Goal: Contribute content: Contribute content

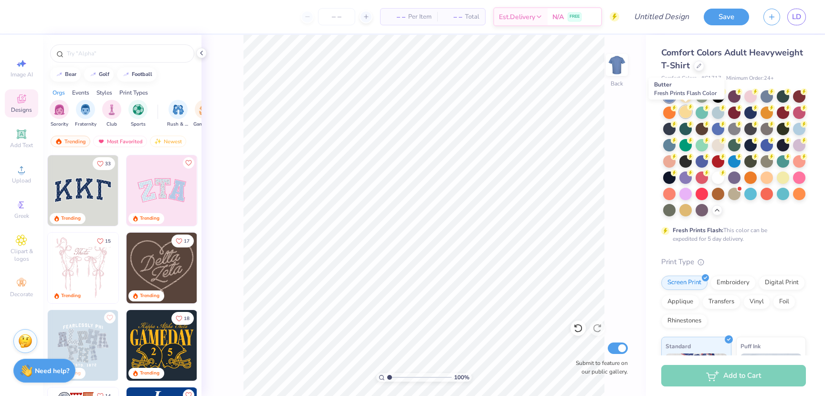
click at [686, 115] on div at bounding box center [685, 111] width 12 height 12
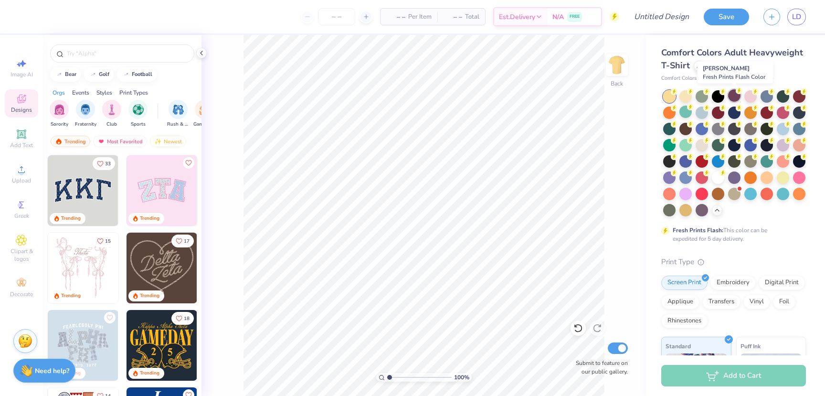
click at [733, 96] on div at bounding box center [734, 95] width 12 height 12
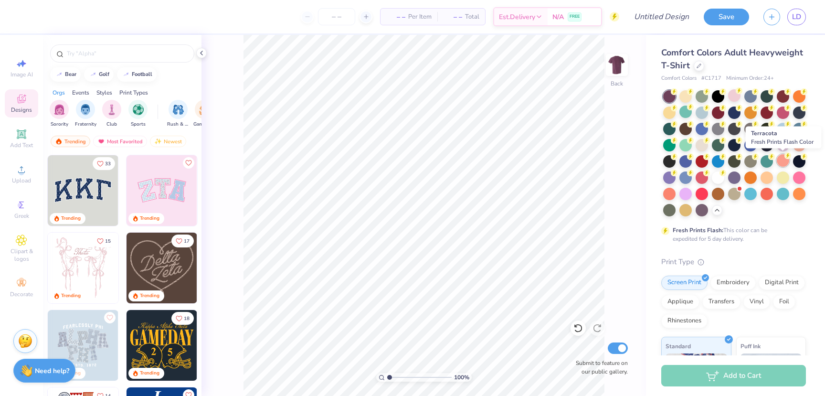
click at [677, 95] on circle at bounding box center [674, 91] width 7 height 7
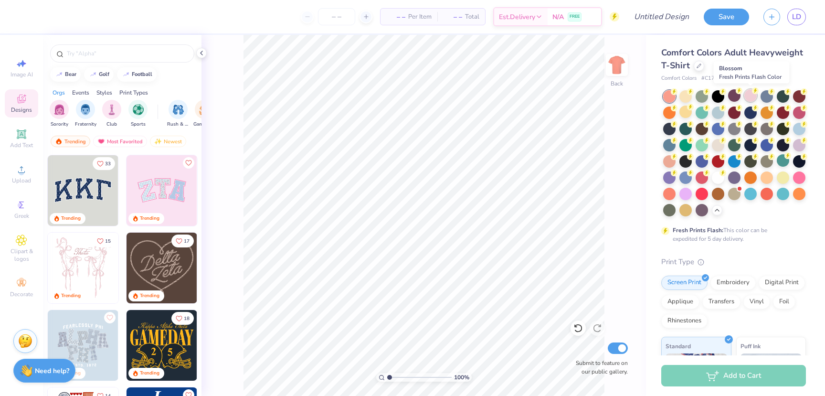
click at [748, 97] on div at bounding box center [750, 95] width 12 height 12
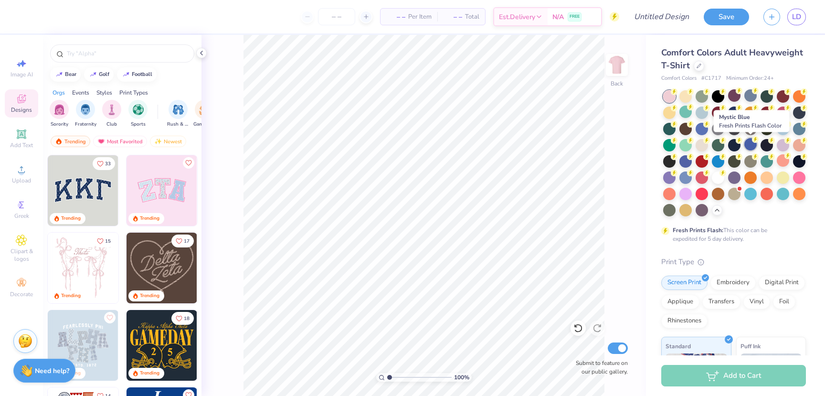
click at [751, 144] on div at bounding box center [750, 144] width 12 height 12
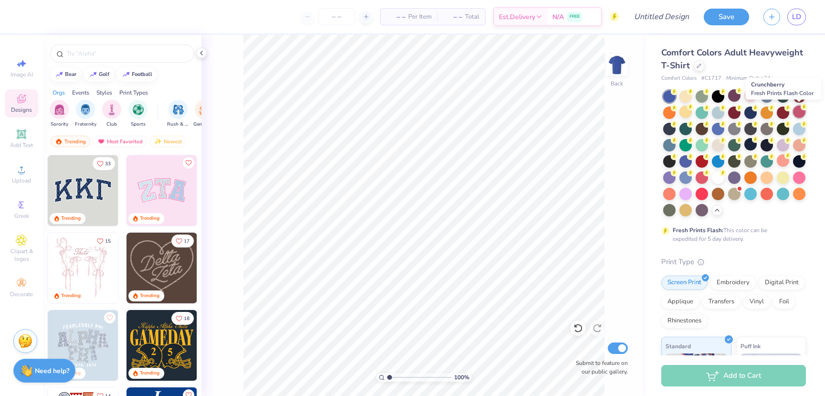
click at [798, 112] on div at bounding box center [799, 111] width 12 height 12
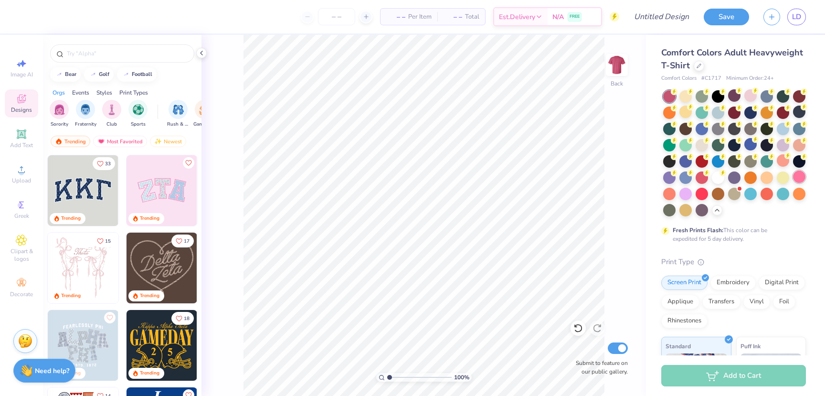
click at [800, 176] on div at bounding box center [799, 176] width 12 height 12
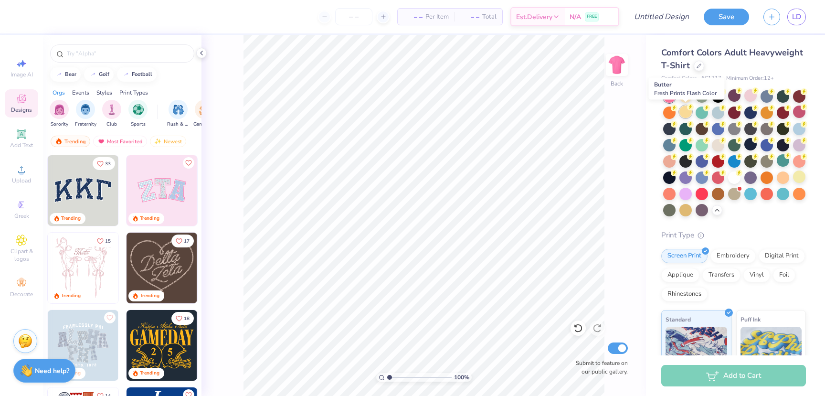
click at [684, 115] on div at bounding box center [685, 111] width 12 height 12
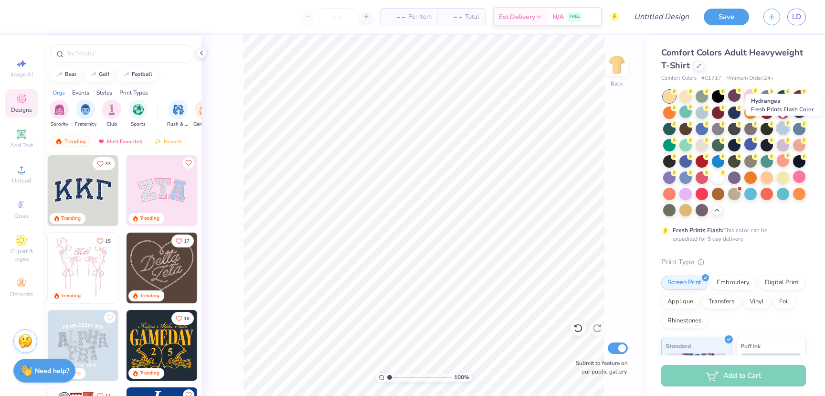
click at [781, 129] on div at bounding box center [782, 128] width 12 height 12
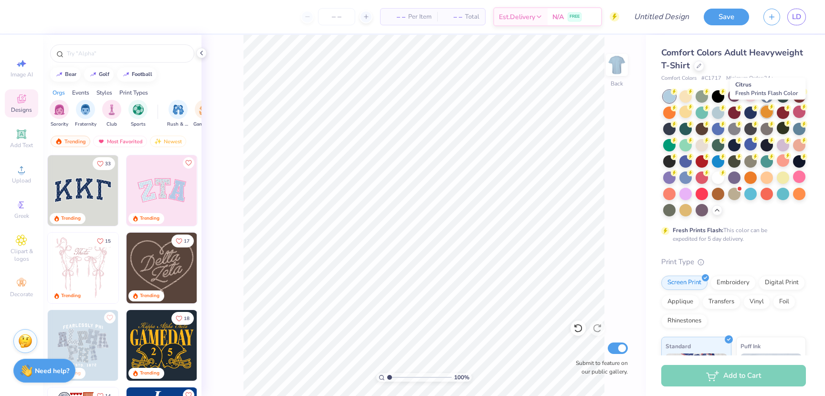
click at [764, 115] on div at bounding box center [766, 111] width 12 height 12
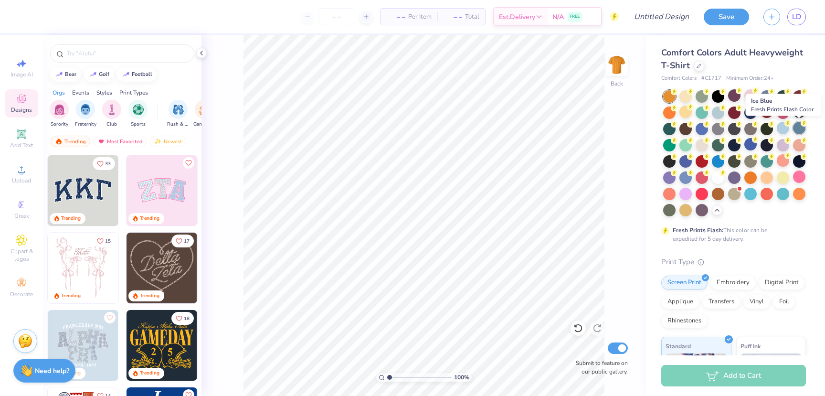
click at [796, 128] on div at bounding box center [799, 128] width 12 height 12
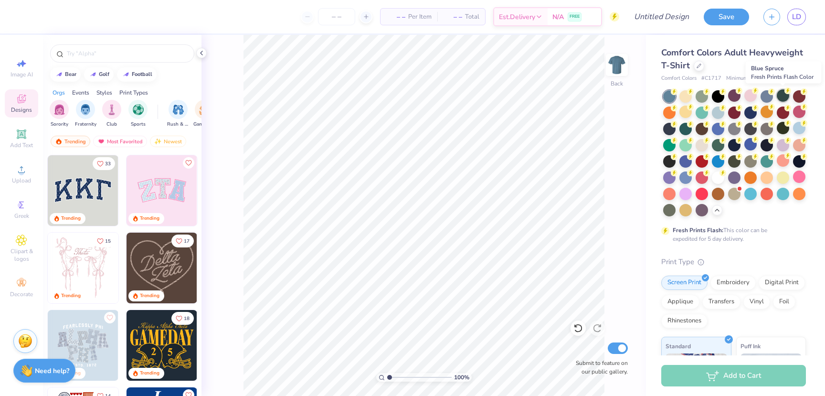
click at [782, 100] on div at bounding box center [782, 95] width 12 height 12
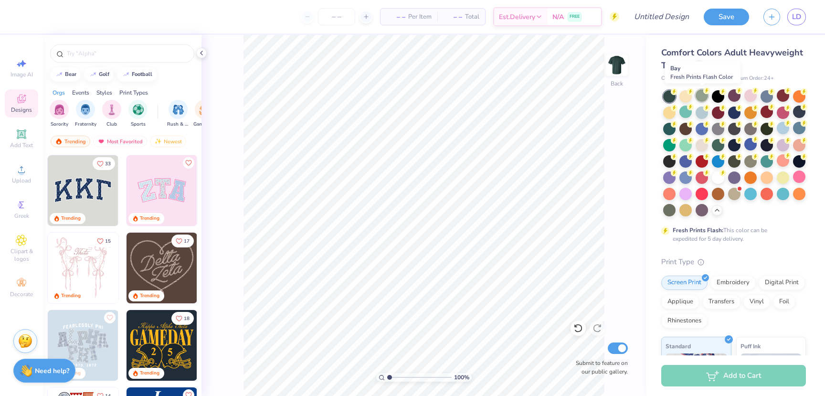
click at [702, 96] on div at bounding box center [701, 95] width 12 height 12
click at [667, 117] on div at bounding box center [669, 111] width 12 height 12
click at [686, 209] on div at bounding box center [685, 209] width 12 height 12
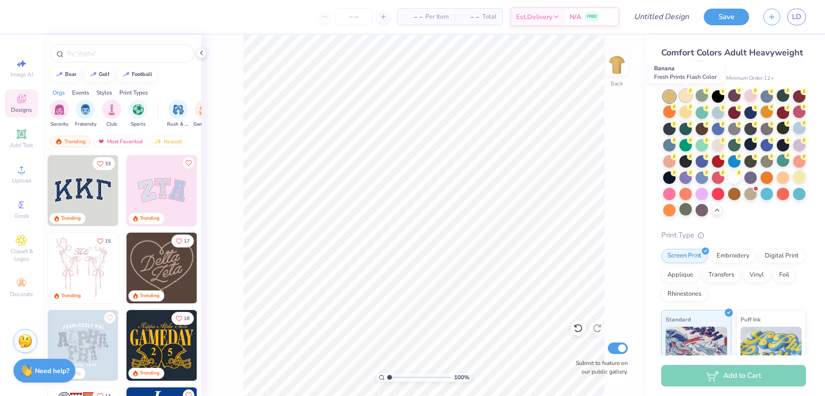
click at [682, 99] on div at bounding box center [685, 95] width 12 height 12
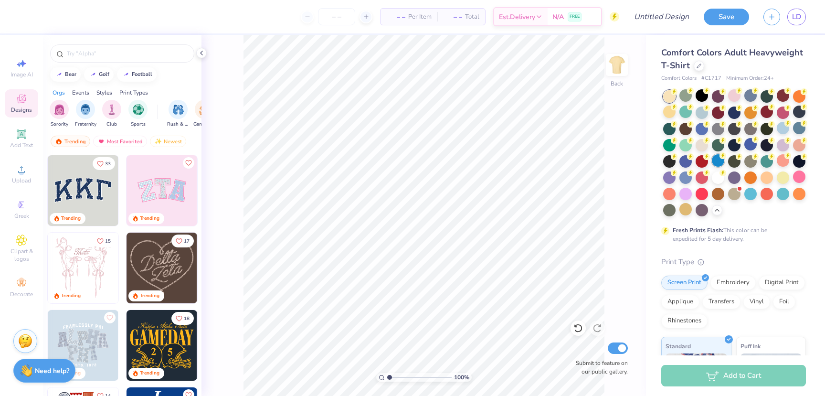
click at [715, 160] on div at bounding box center [718, 160] width 12 height 12
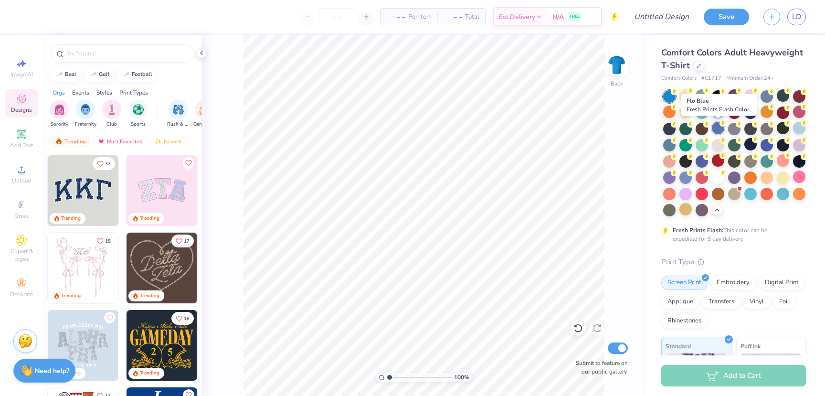
click at [716, 128] on div at bounding box center [718, 128] width 12 height 12
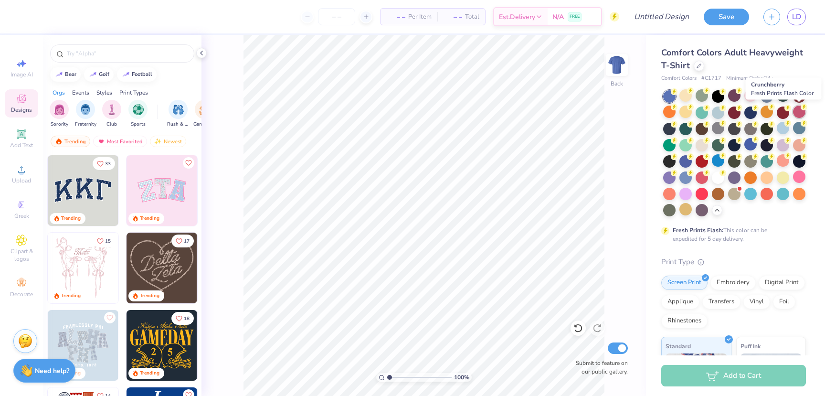
click at [798, 113] on div at bounding box center [799, 111] width 12 height 12
click at [681, 115] on div at bounding box center [685, 111] width 12 height 12
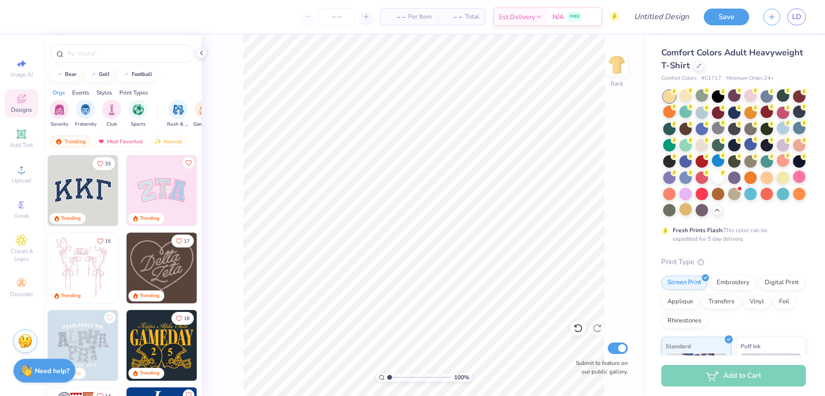
click at [397, 21] on span "– –" at bounding box center [395, 17] width 19 height 10
click at [397, 14] on span "– –" at bounding box center [395, 17] width 19 height 10
click at [444, 16] on span "– –" at bounding box center [452, 17] width 19 height 10
click at [452, 16] on span "– –" at bounding box center [452, 17] width 19 height 10
click at [651, 17] on input "Design Title" at bounding box center [650, 16] width 94 height 19
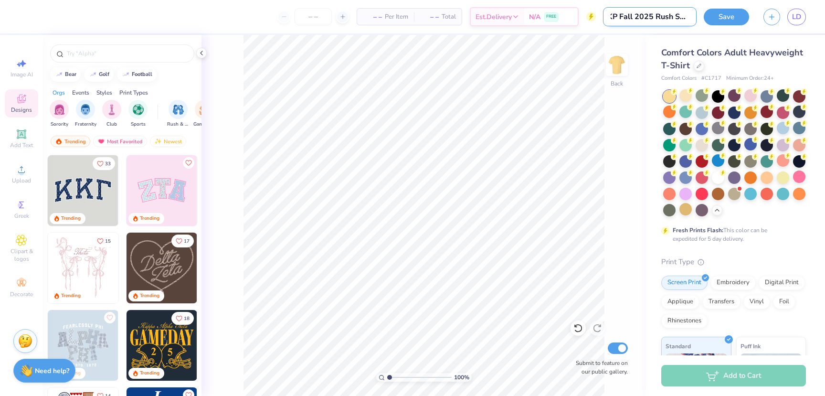
scroll to position [0, 7]
type input "KP Fall 2025 Rush Shirt"
click at [734, 14] on button "Save" at bounding box center [725, 15] width 45 height 17
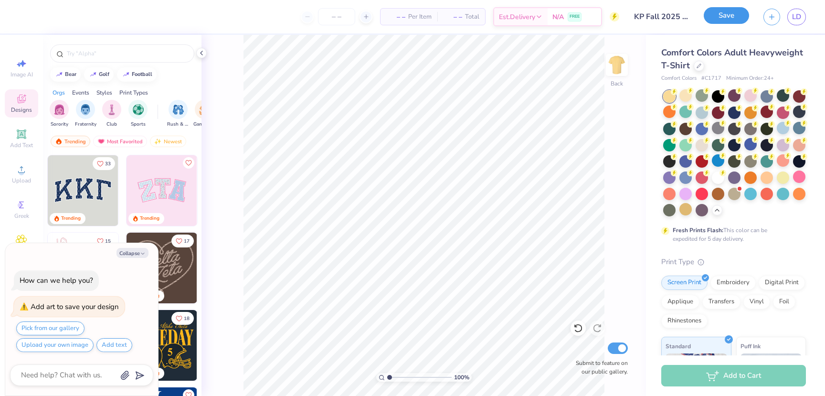
click at [735, 18] on button "Save" at bounding box center [725, 15] width 45 height 17
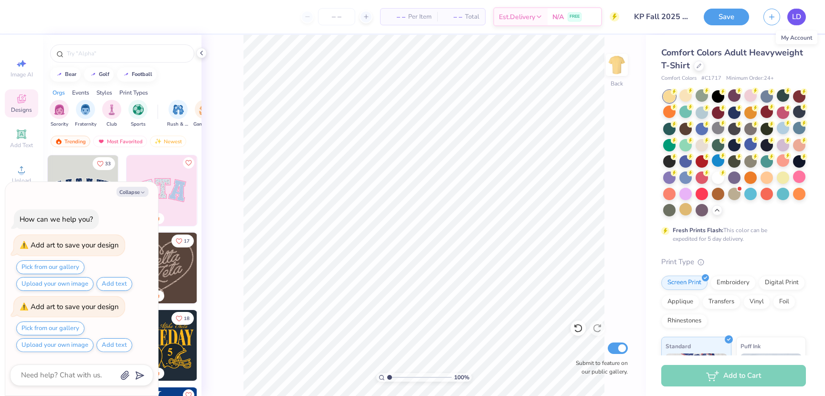
click at [797, 19] on span "LD" at bounding box center [796, 16] width 9 height 11
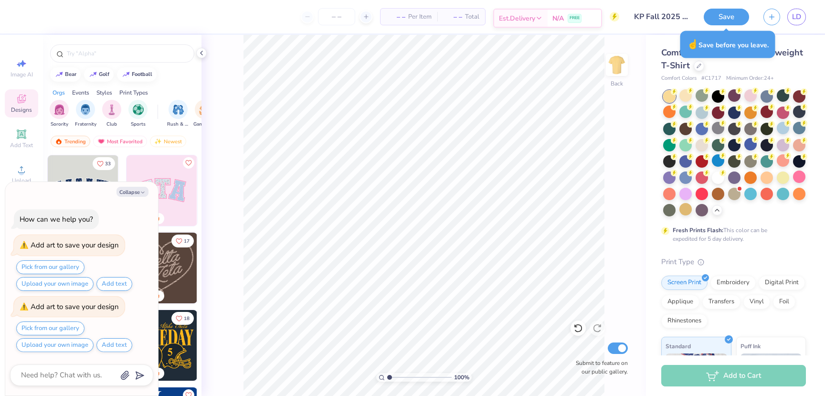
click at [531, 15] on span "Est. Delivery" at bounding box center [517, 18] width 36 height 10
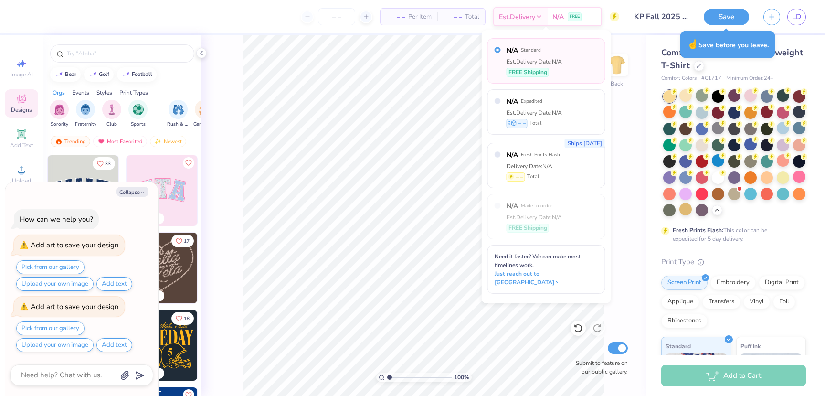
click at [628, 208] on div "100 % Back Submit to feature on our public gallery." at bounding box center [423, 215] width 444 height 361
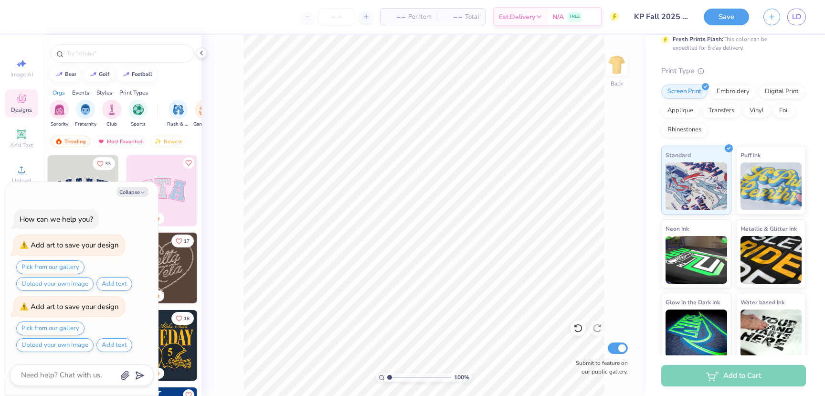
scroll to position [197, 0]
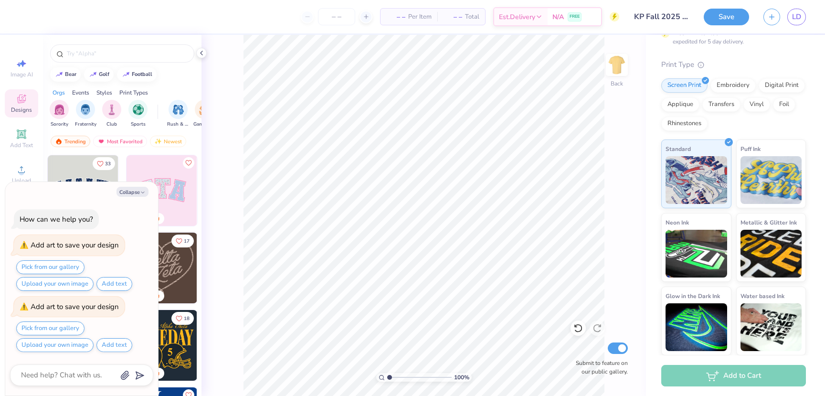
type textarea "x"
